Goal: Entertainment & Leisure: Consume media (video, audio)

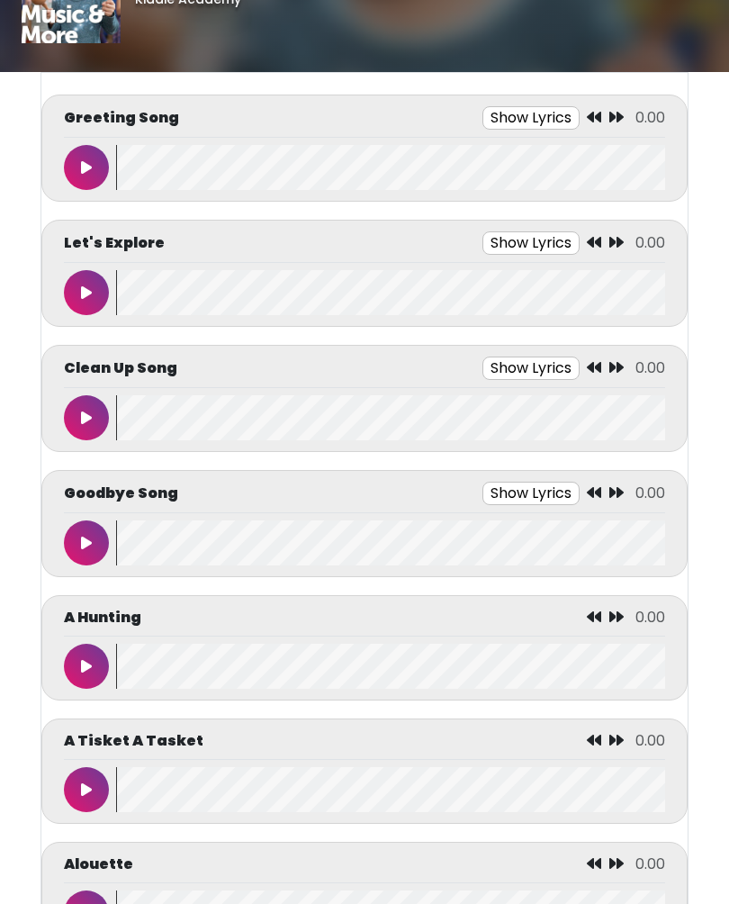
click at [78, 172] on button at bounding box center [86, 168] width 45 height 45
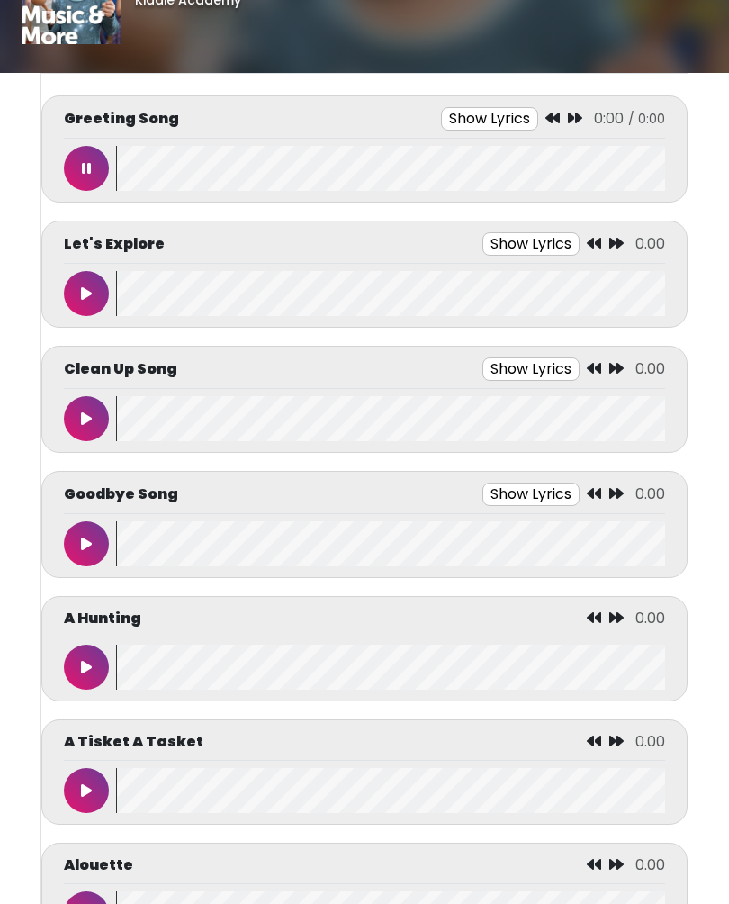
click at [490, 129] on button "Show Lyrics" at bounding box center [489, 118] width 97 height 23
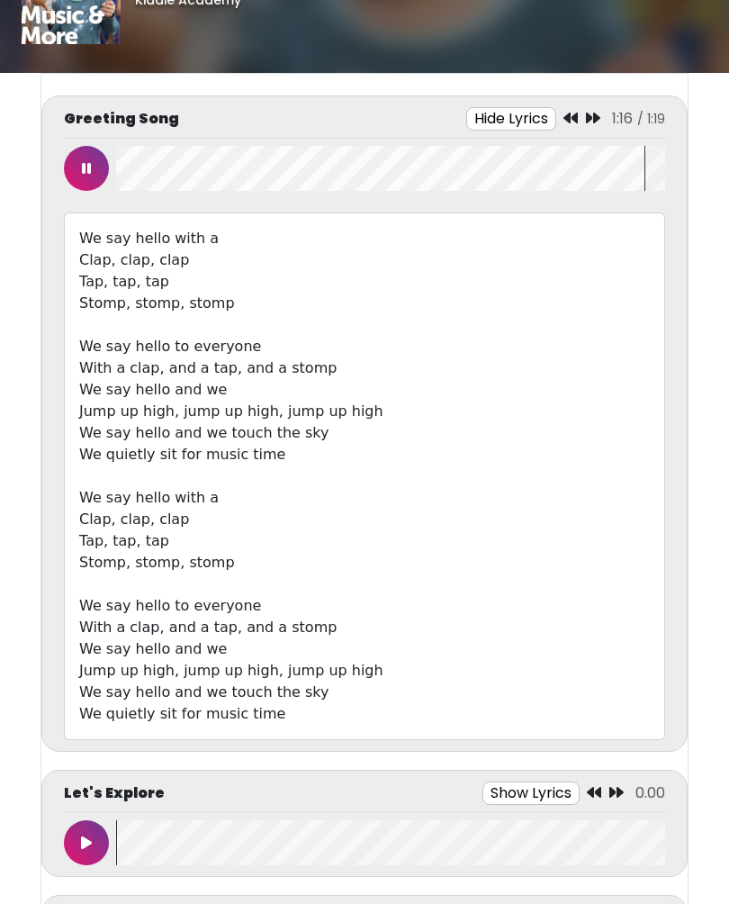
click at [67, 834] on button at bounding box center [86, 842] width 45 height 45
click at [477, 785] on button "Show Lyrics" at bounding box center [489, 792] width 97 height 23
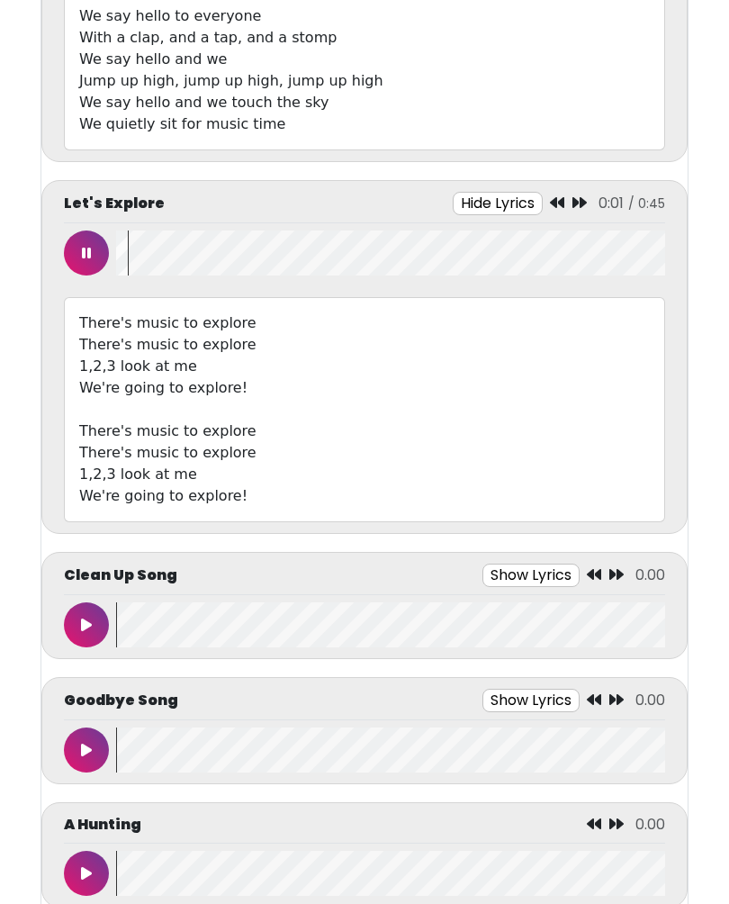
scroll to position [661, 0]
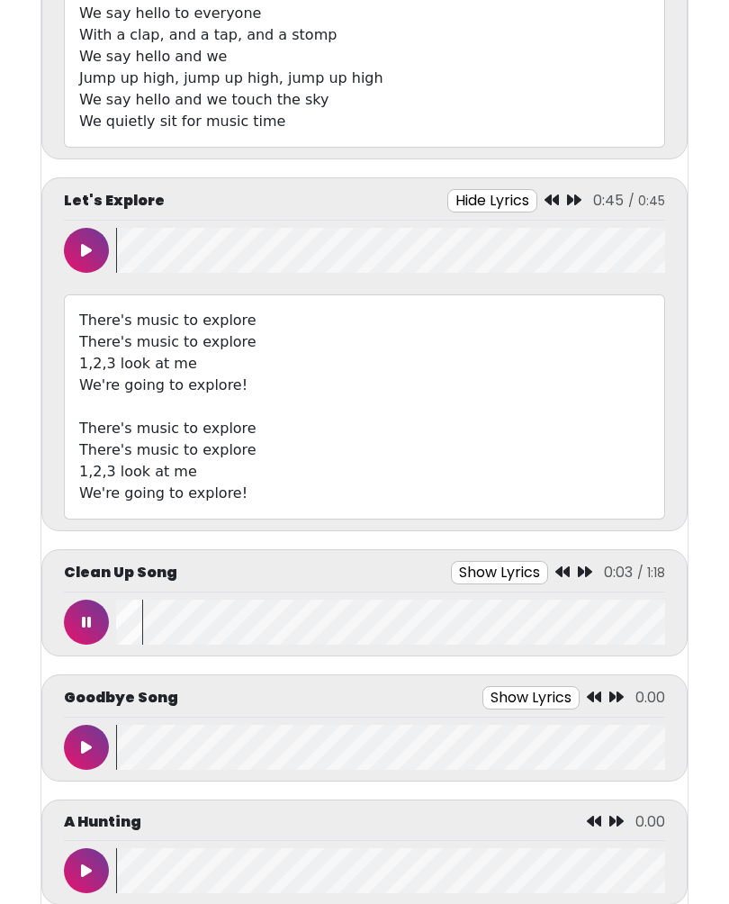
click at [89, 622] on icon at bounding box center [86, 622] width 9 height 14
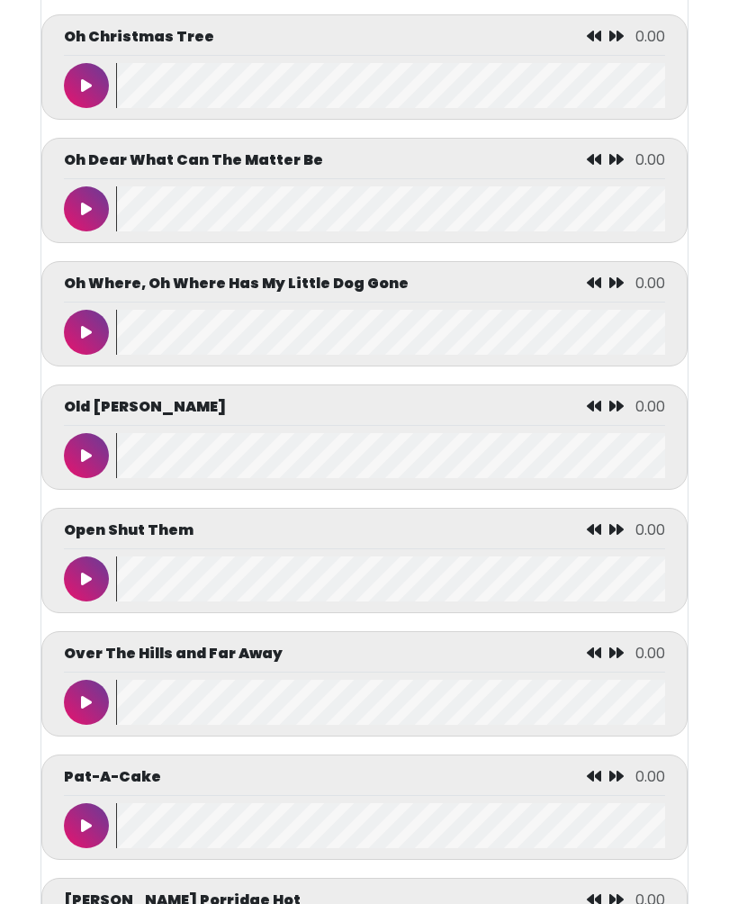
scroll to position [6878, 0]
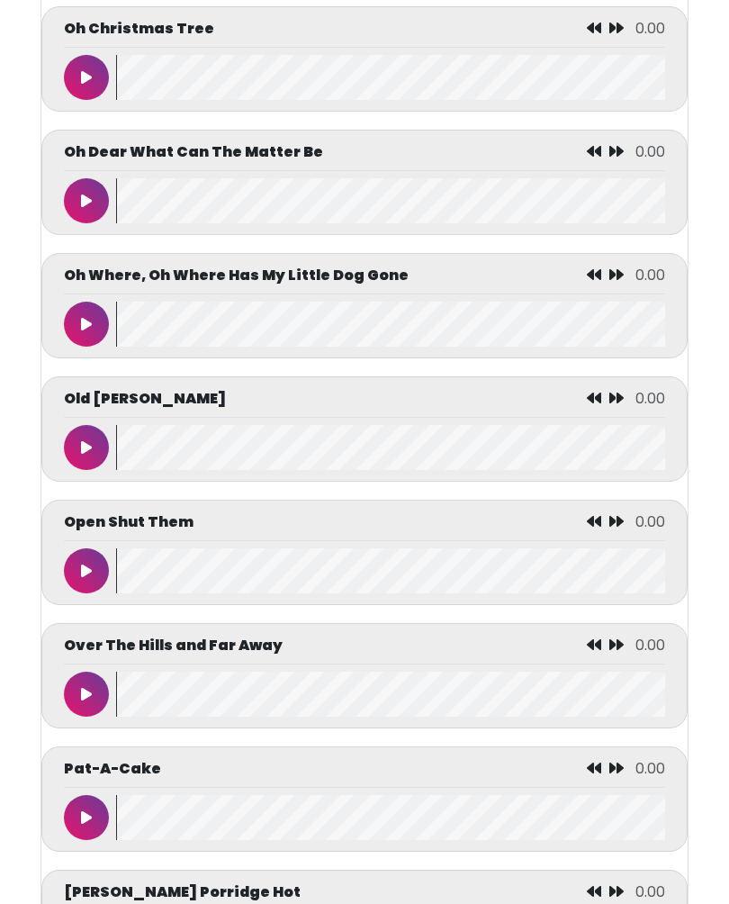
click at [92, 717] on button at bounding box center [86, 694] width 45 height 45
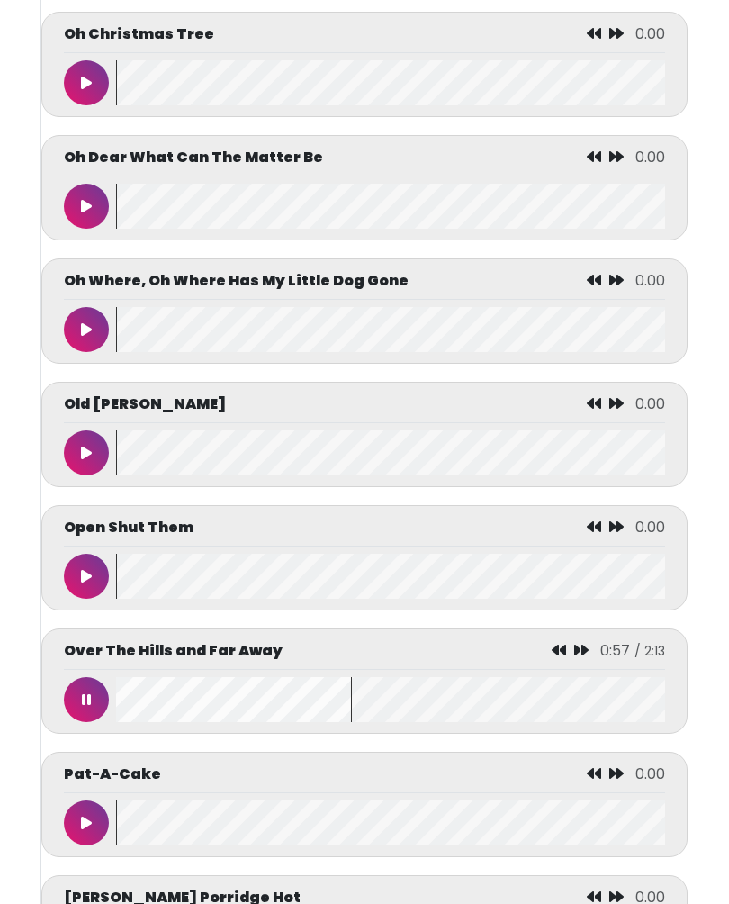
scroll to position [6872, 0]
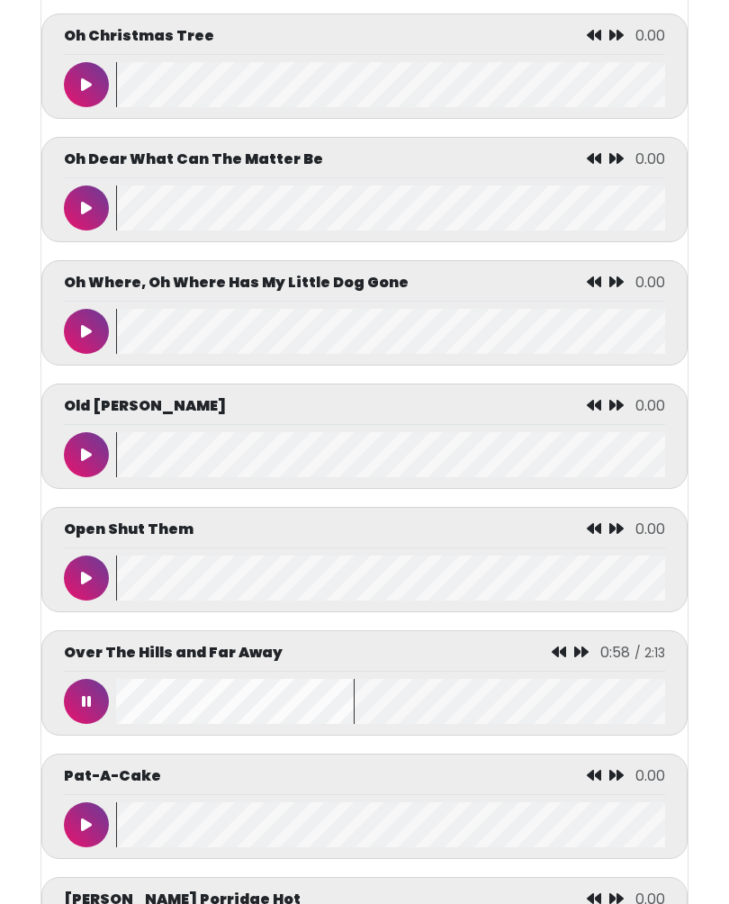
click at [85, 708] on icon at bounding box center [86, 701] width 9 height 14
click at [76, 724] on button at bounding box center [86, 701] width 45 height 45
click at [555, 659] on icon at bounding box center [560, 651] width 14 height 14
click at [547, 671] on div "Over The Hills and Far Away 0:50" at bounding box center [364, 657] width 601 height 30
click at [553, 659] on icon at bounding box center [559, 651] width 14 height 14
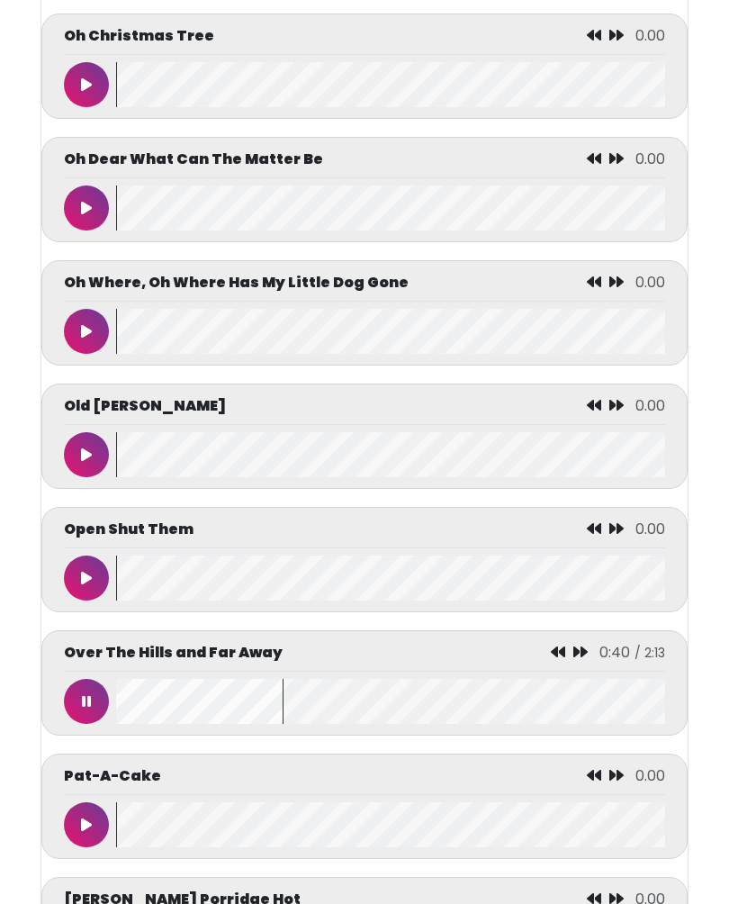
click at [556, 659] on icon at bounding box center [558, 651] width 14 height 14
click at [552, 671] on div "Over The Hills and Far Away 0:31" at bounding box center [364, 657] width 601 height 30
click at [562, 671] on div "Over The Hills and Far Away 0:33" at bounding box center [364, 657] width 601 height 30
click at [541, 671] on div "Over The Hills and Far Away 0:34" at bounding box center [364, 657] width 601 height 30
click at [555, 659] on icon at bounding box center [560, 651] width 14 height 14
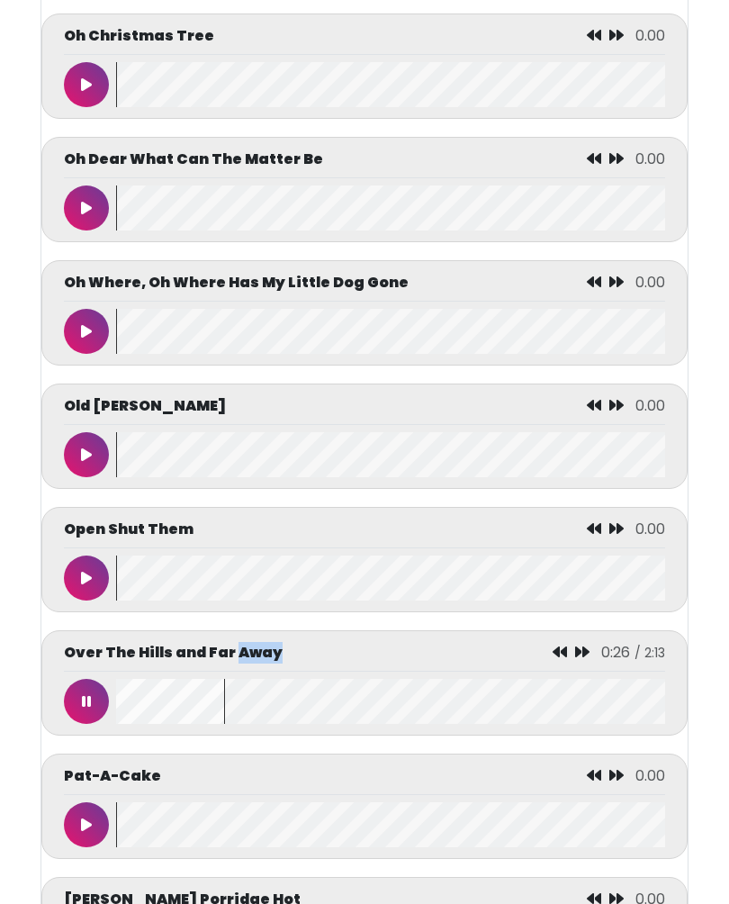
click at [545, 671] on div "Over The Hills and Far Away 0:26" at bounding box center [364, 657] width 601 height 30
click at [557, 659] on icon at bounding box center [560, 651] width 14 height 14
click at [553, 671] on div "Over The Hills and Far Away 0:17" at bounding box center [364, 657] width 601 height 30
click at [562, 659] on icon at bounding box center [563, 651] width 14 height 14
click at [554, 659] on icon at bounding box center [559, 651] width 14 height 14
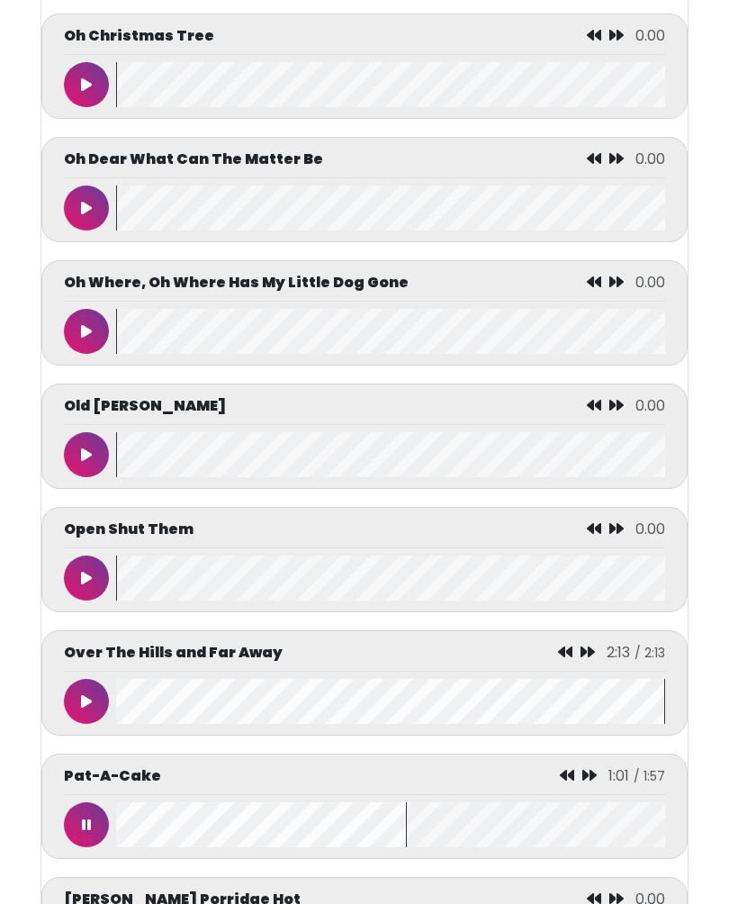
click at [86, 847] on button at bounding box center [86, 824] width 45 height 45
click at [79, 724] on button at bounding box center [86, 701] width 45 height 45
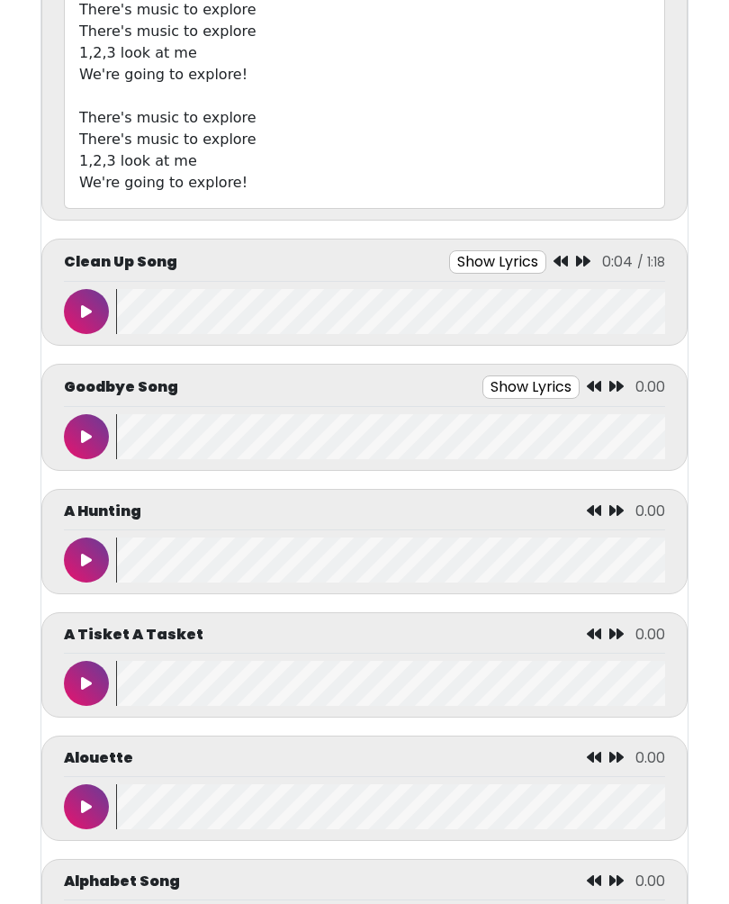
scroll to position [973, 0]
click at [104, 313] on button at bounding box center [86, 310] width 45 height 45
click at [498, 255] on button "Show Lyrics" at bounding box center [498, 260] width 97 height 23
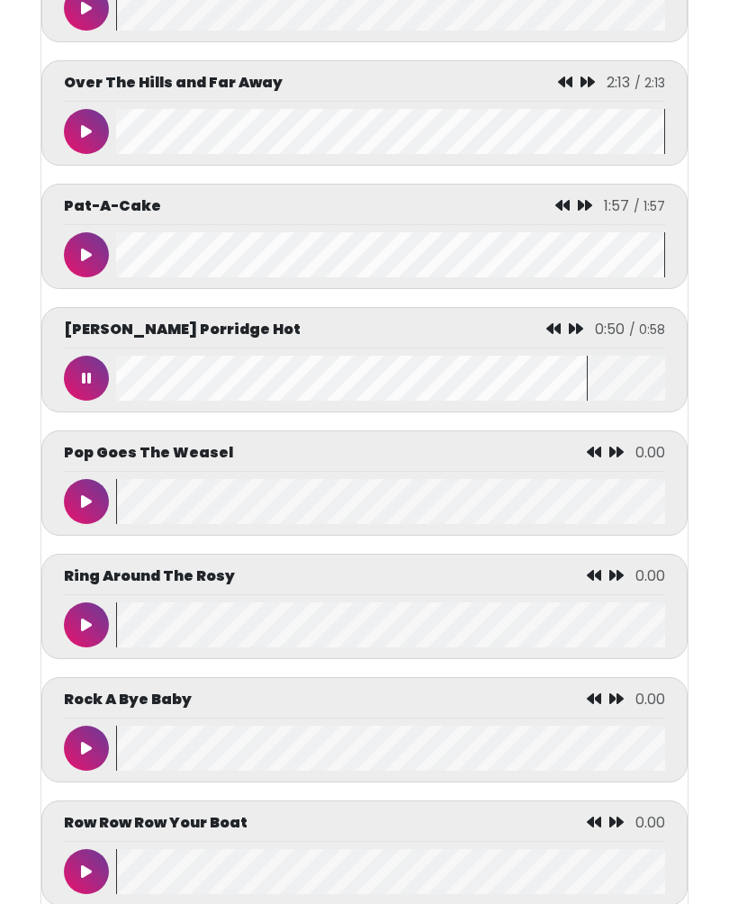
scroll to position [8028, 0]
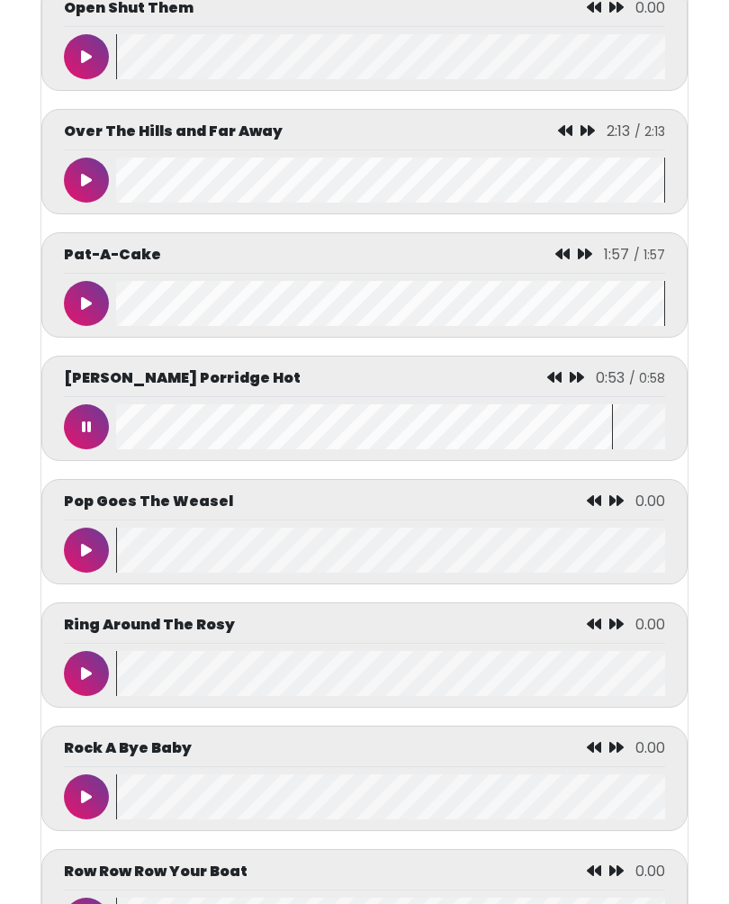
click at [82, 187] on icon at bounding box center [86, 180] width 11 height 14
click at [85, 187] on icon at bounding box center [86, 180] width 9 height 14
click at [81, 310] on icon at bounding box center [86, 303] width 11 height 14
click at [83, 326] on button at bounding box center [86, 303] width 45 height 45
click at [75, 326] on button at bounding box center [86, 303] width 45 height 45
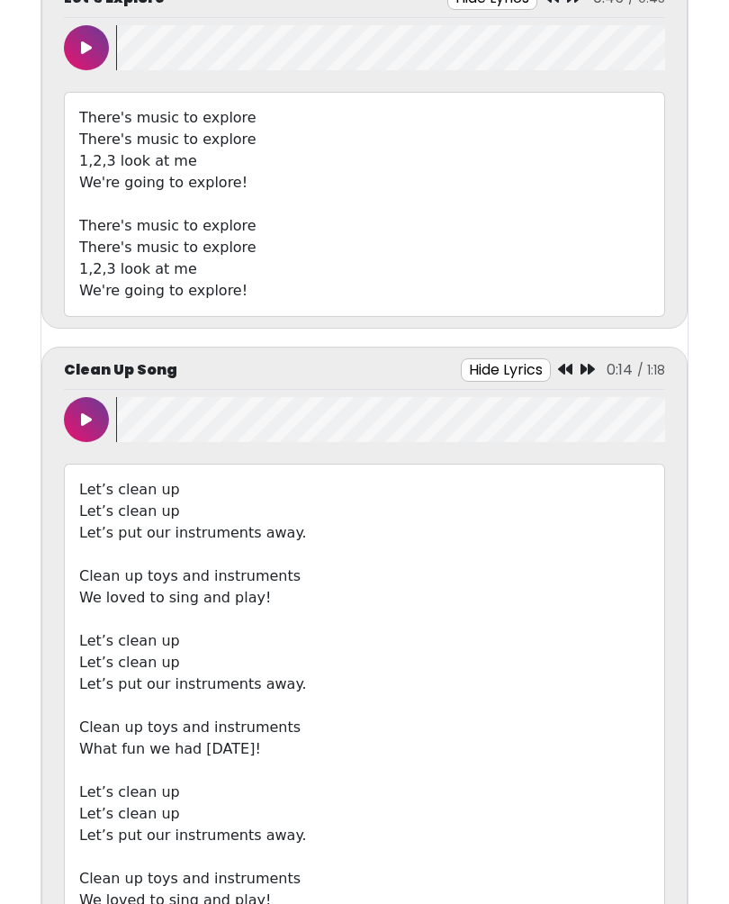
scroll to position [865, 0]
click at [83, 400] on button at bounding box center [86, 418] width 45 height 45
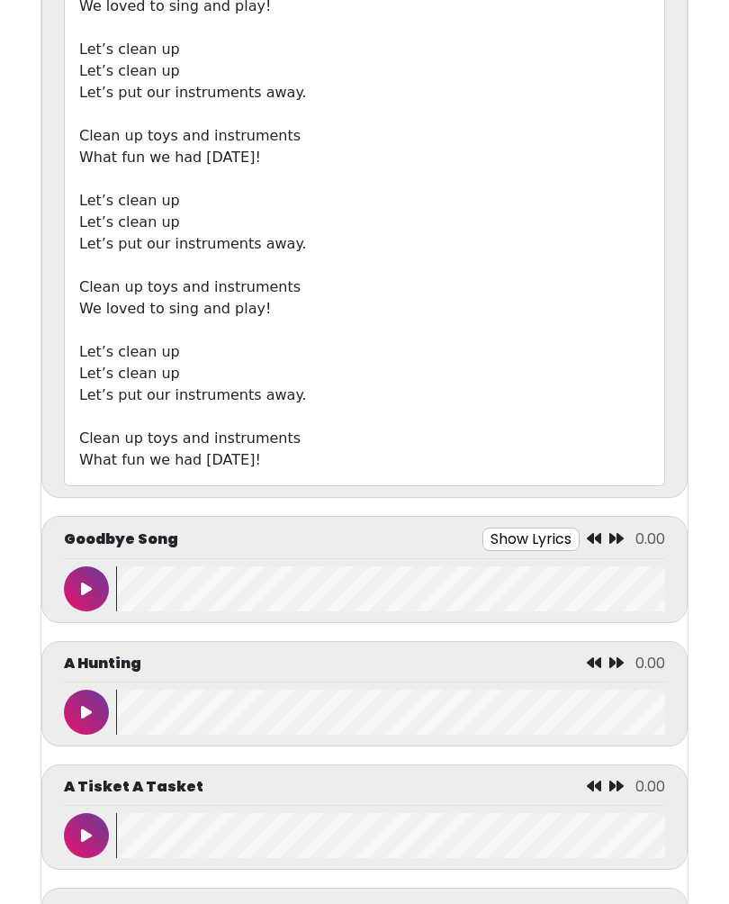
scroll to position [1456, 0]
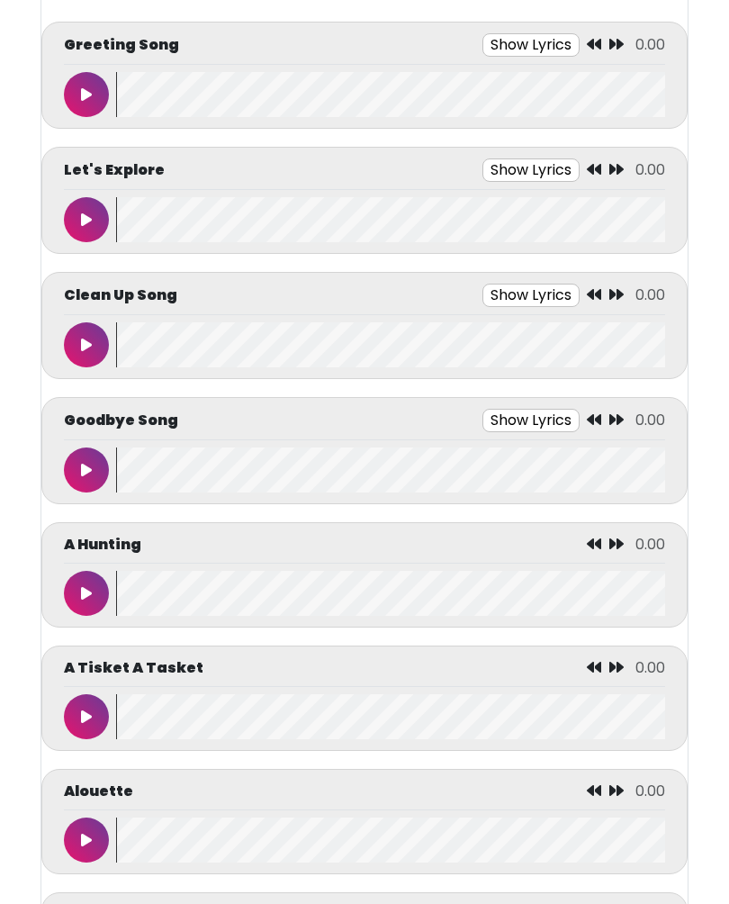
click at [85, 345] on icon at bounding box center [86, 345] width 11 height 14
click at [478, 299] on button "Show Lyrics" at bounding box center [498, 294] width 97 height 23
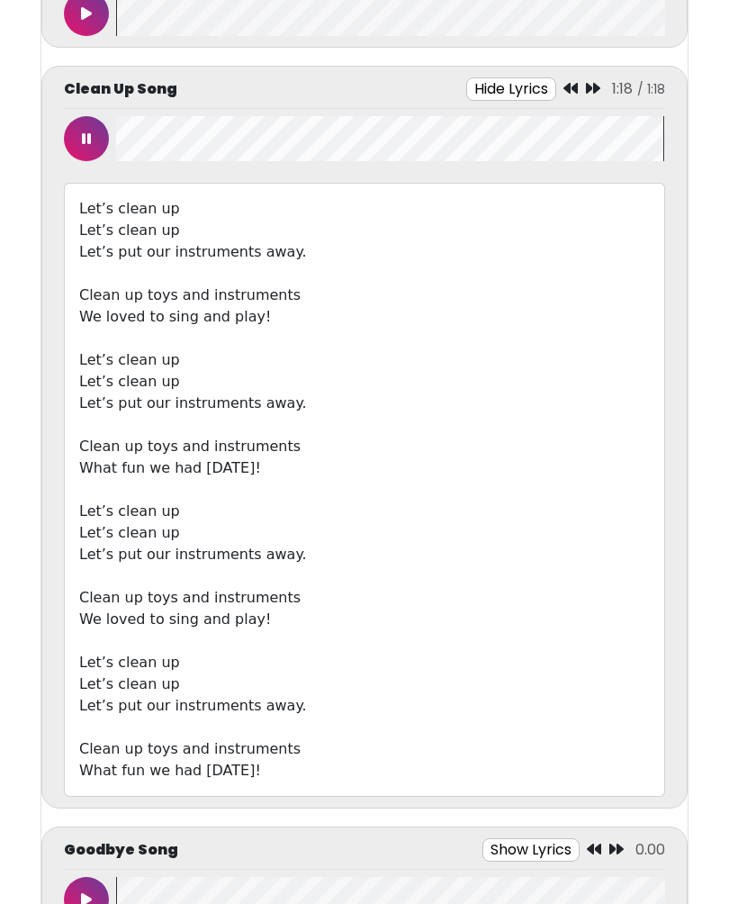
scroll to position [375, 0]
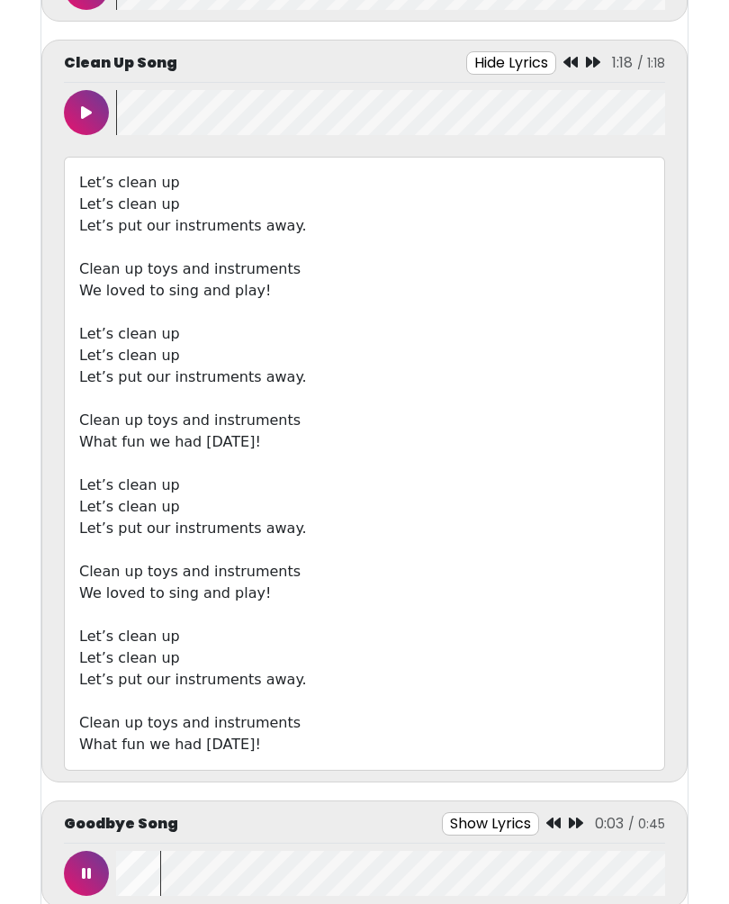
click at [499, 816] on button "Show Lyrics" at bounding box center [490, 823] width 97 height 23
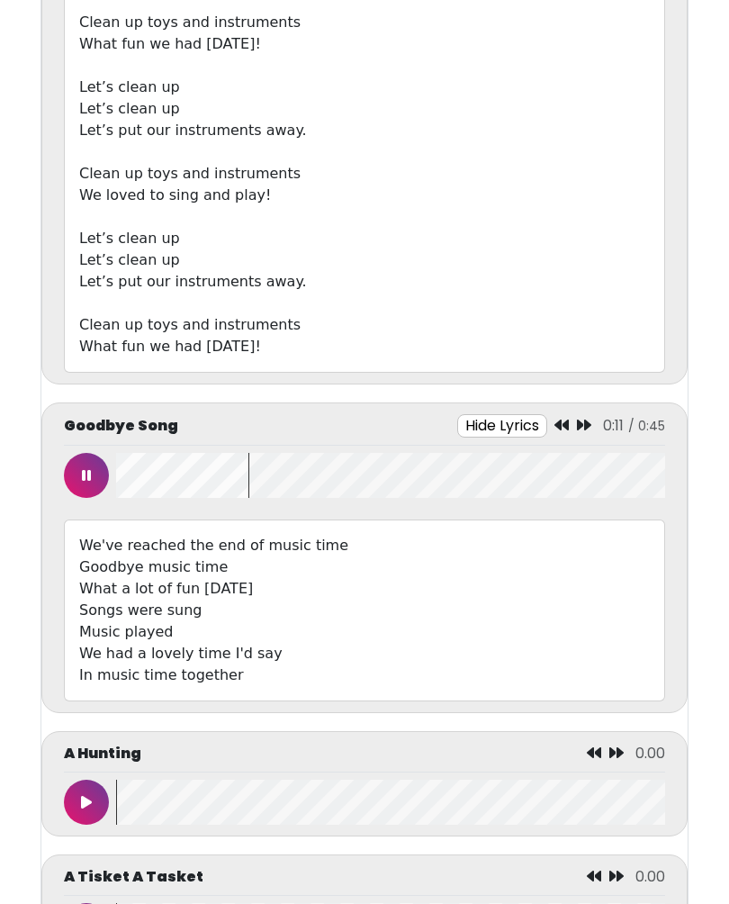
scroll to position [781, 0]
